Goal: Find specific page/section

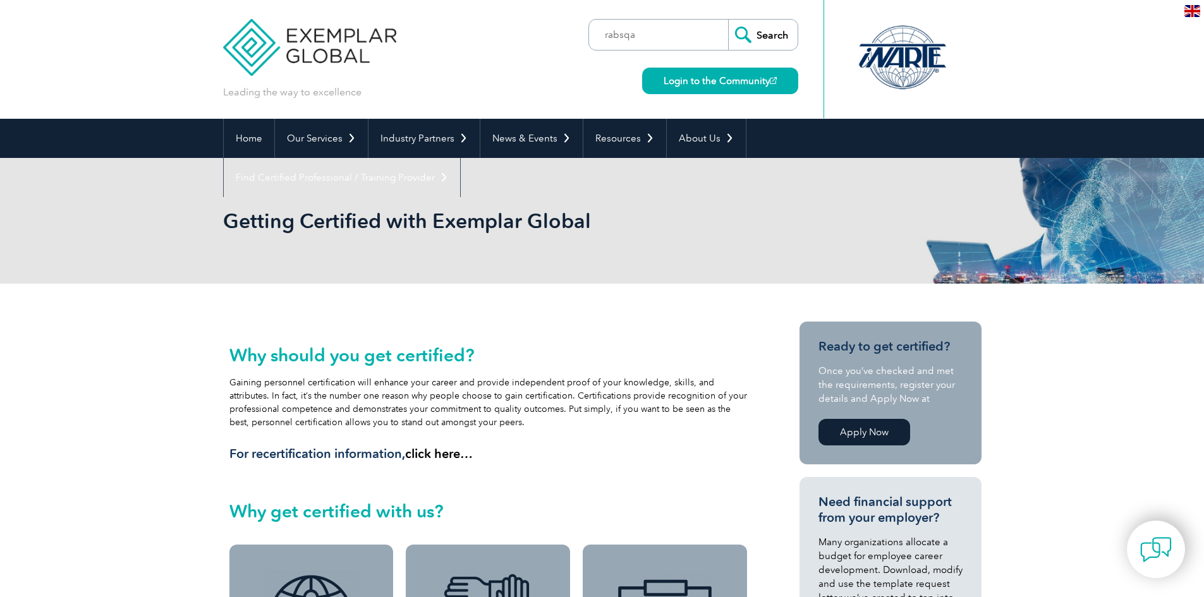
type input "rabsqa"
click at [728, 20] on input "Search" at bounding box center [763, 35] width 70 height 30
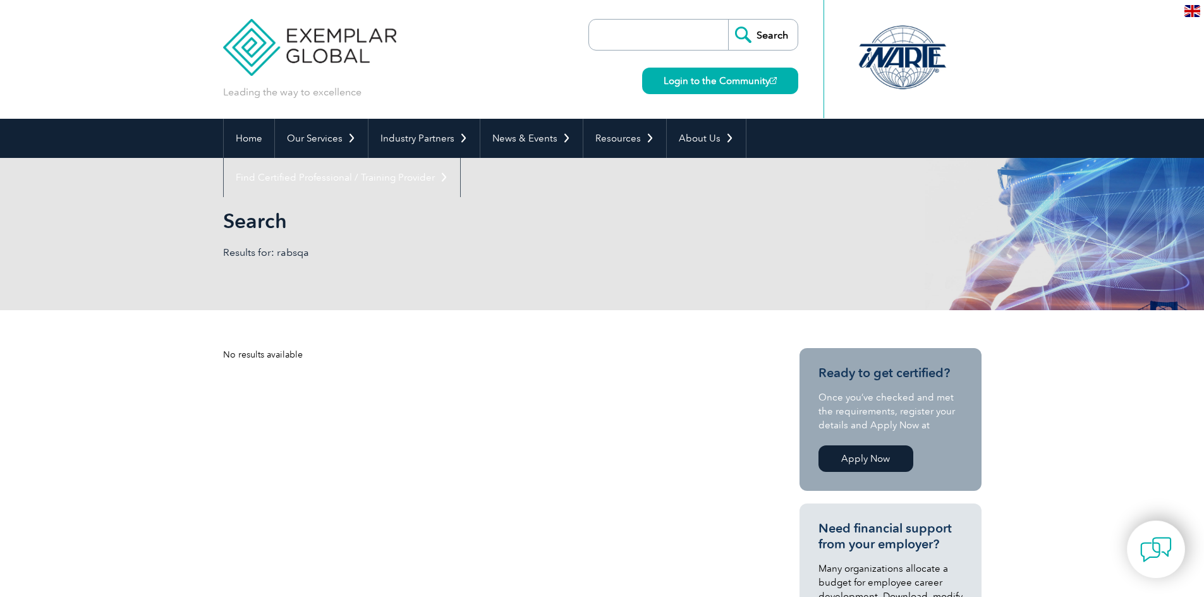
click at [635, 34] on input "search" at bounding box center [661, 35] width 133 height 30
type input "rbasqa"
click at [728, 20] on input "Search" at bounding box center [763, 35] width 70 height 30
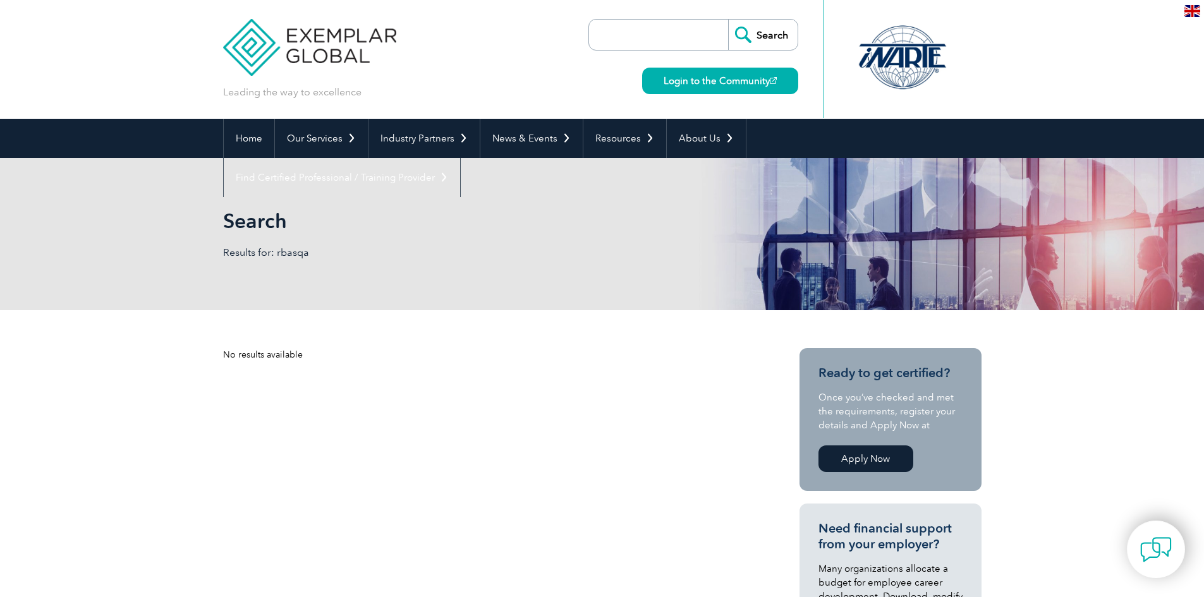
click at [614, 37] on input "search" at bounding box center [661, 35] width 133 height 30
type input "rab"
click at [728, 20] on input "Search" at bounding box center [763, 35] width 70 height 30
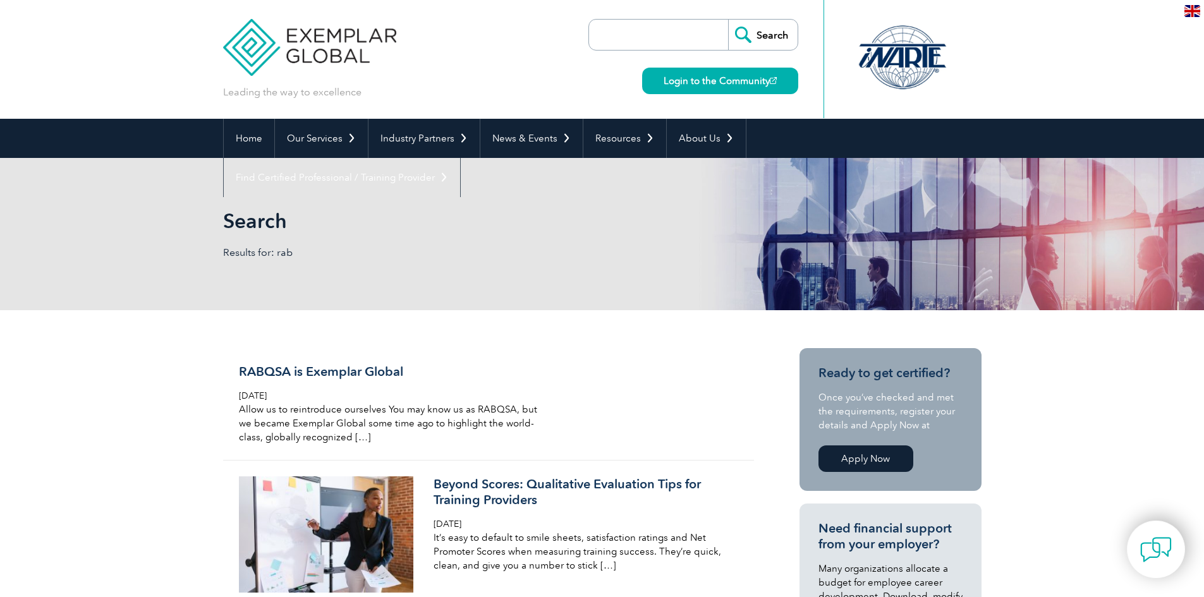
click at [631, 35] on input "search" at bounding box center [661, 35] width 133 height 30
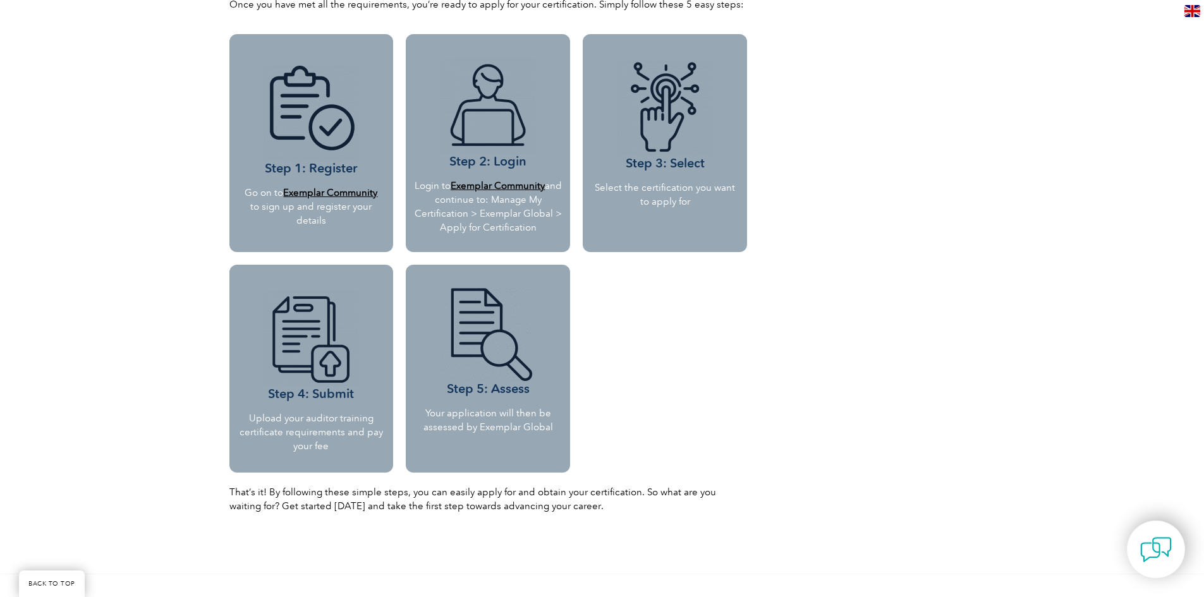
scroll to position [1011, 0]
